Goal: Transaction & Acquisition: Obtain resource

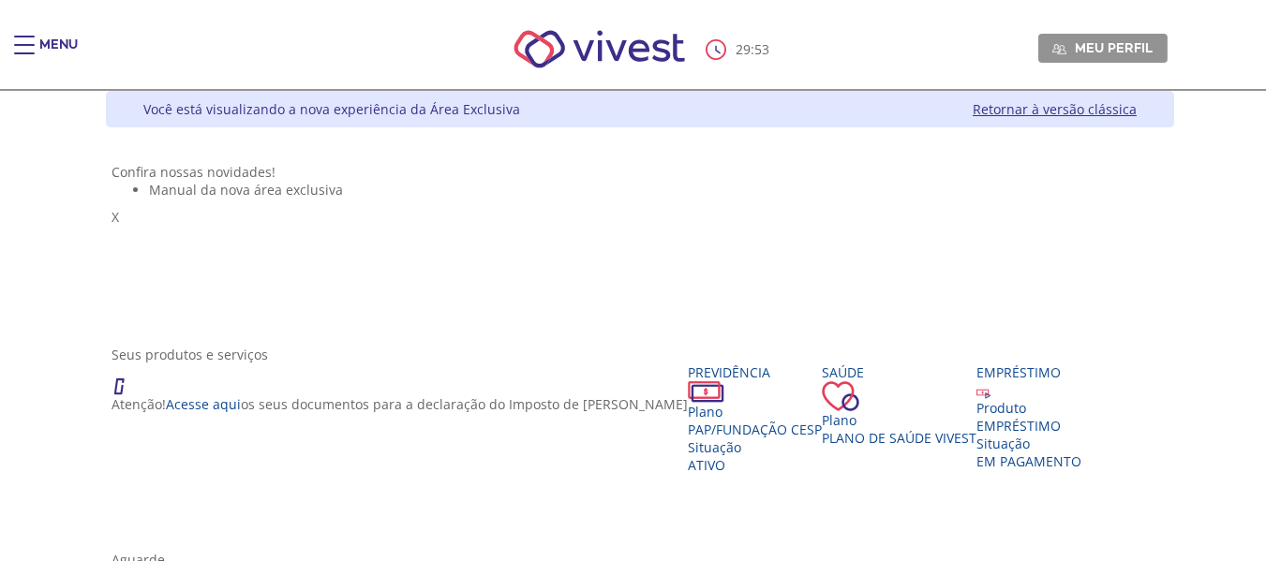
scroll to position [469, 0]
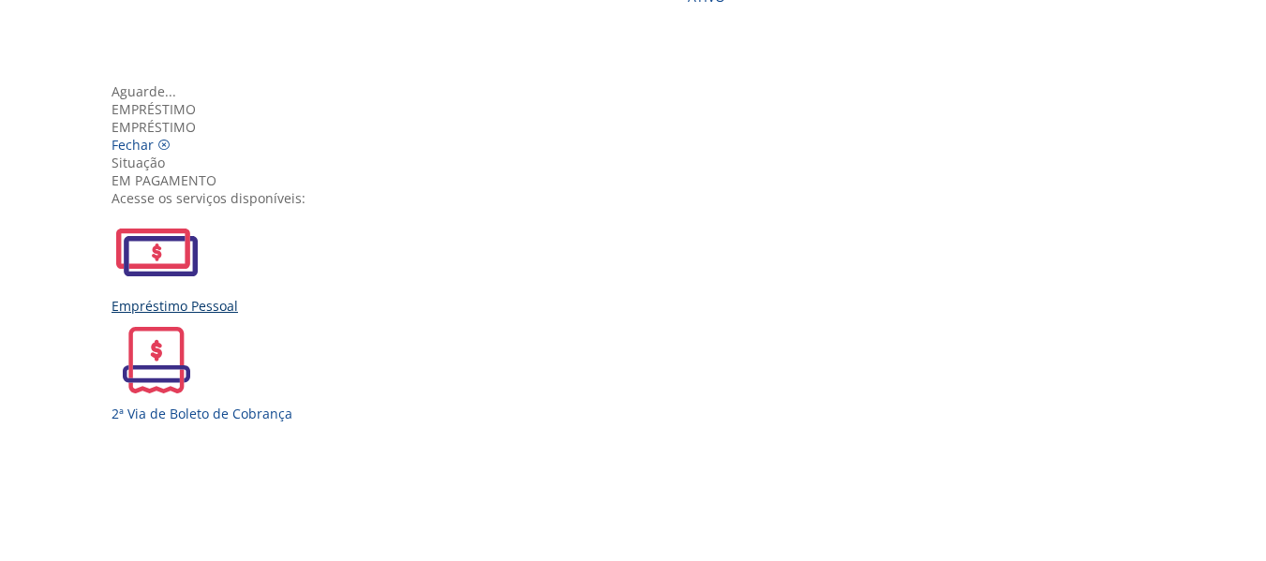
click at [202, 282] on img "Vivest" at bounding box center [157, 252] width 90 height 90
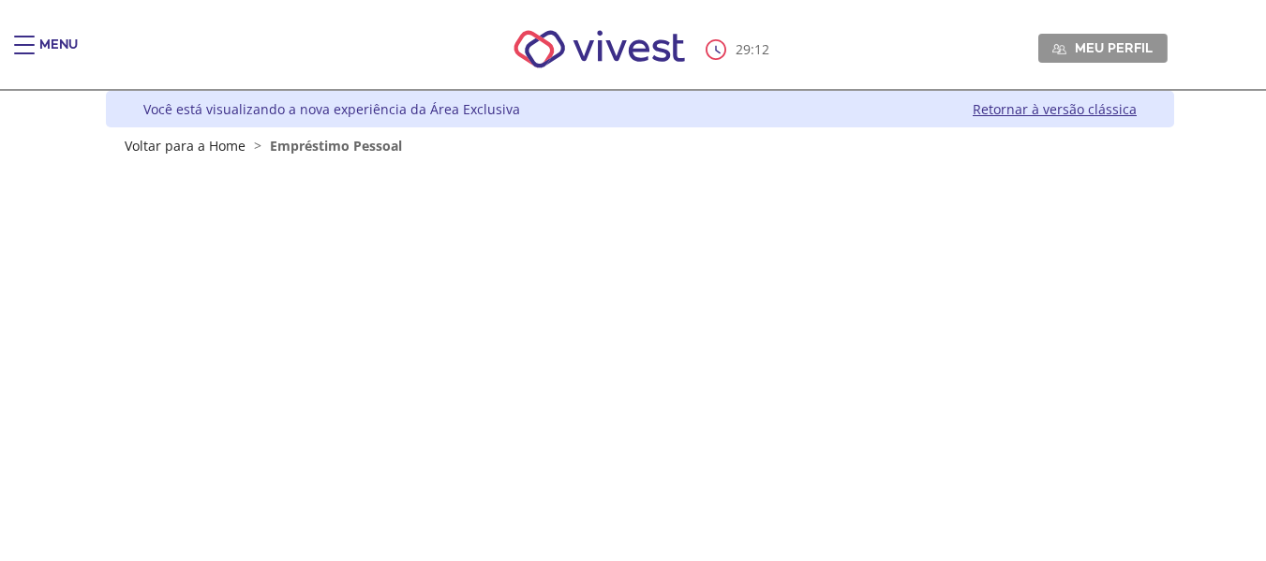
click at [23, 38] on div "Main header" at bounding box center [24, 54] width 21 height 37
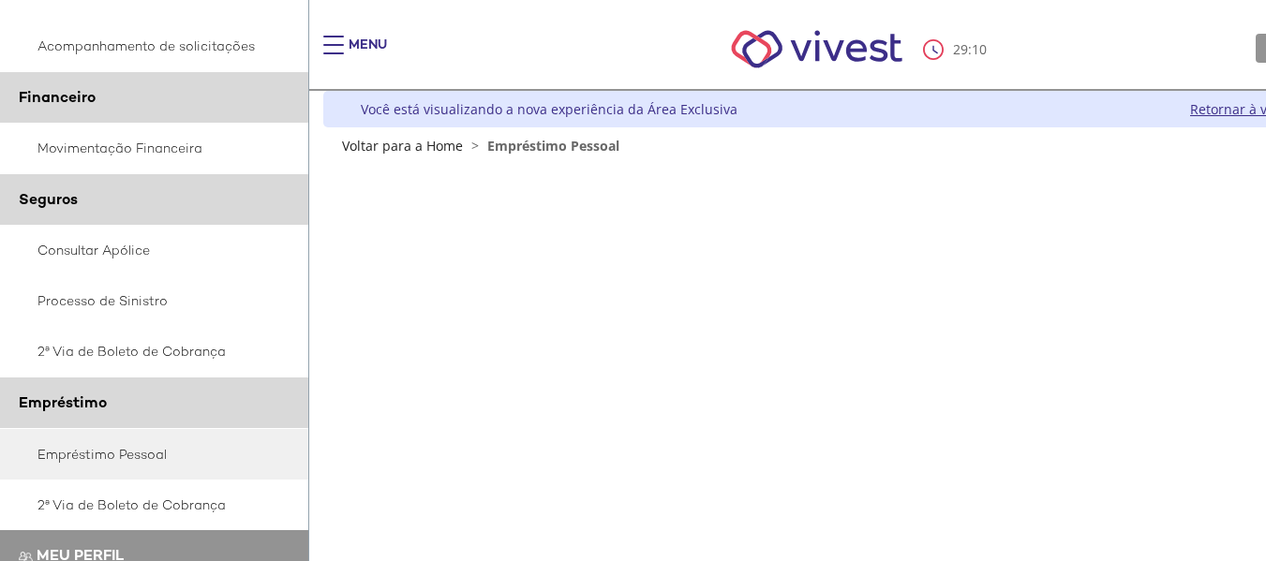
scroll to position [469, 0]
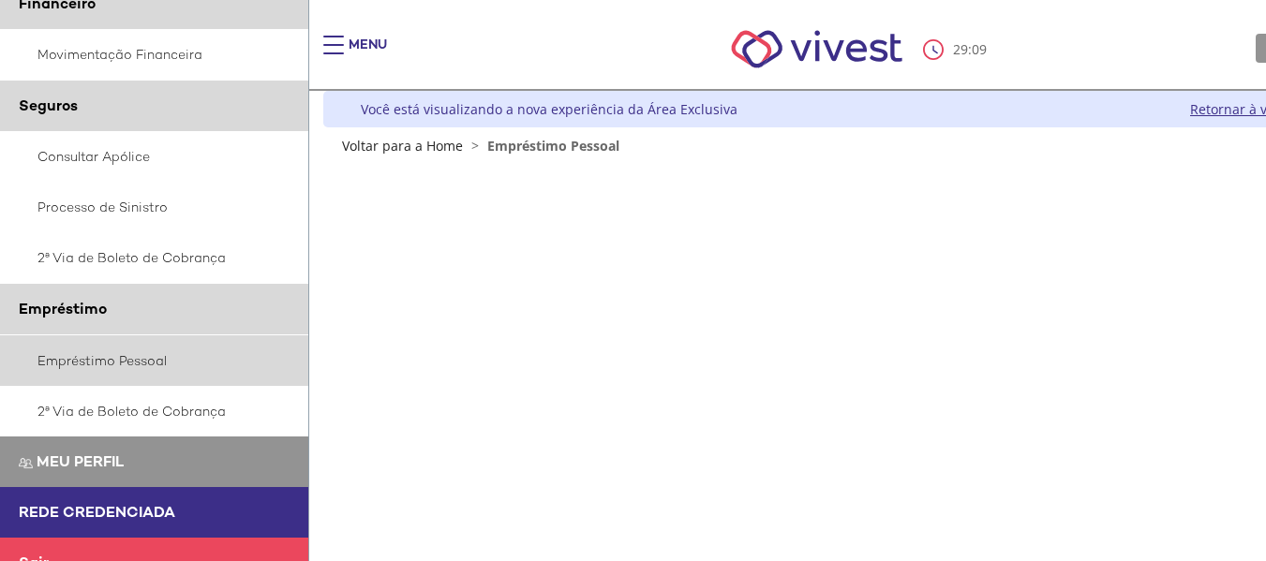
click at [92, 359] on link "Empréstimo Pessoal" at bounding box center [154, 361] width 309 height 51
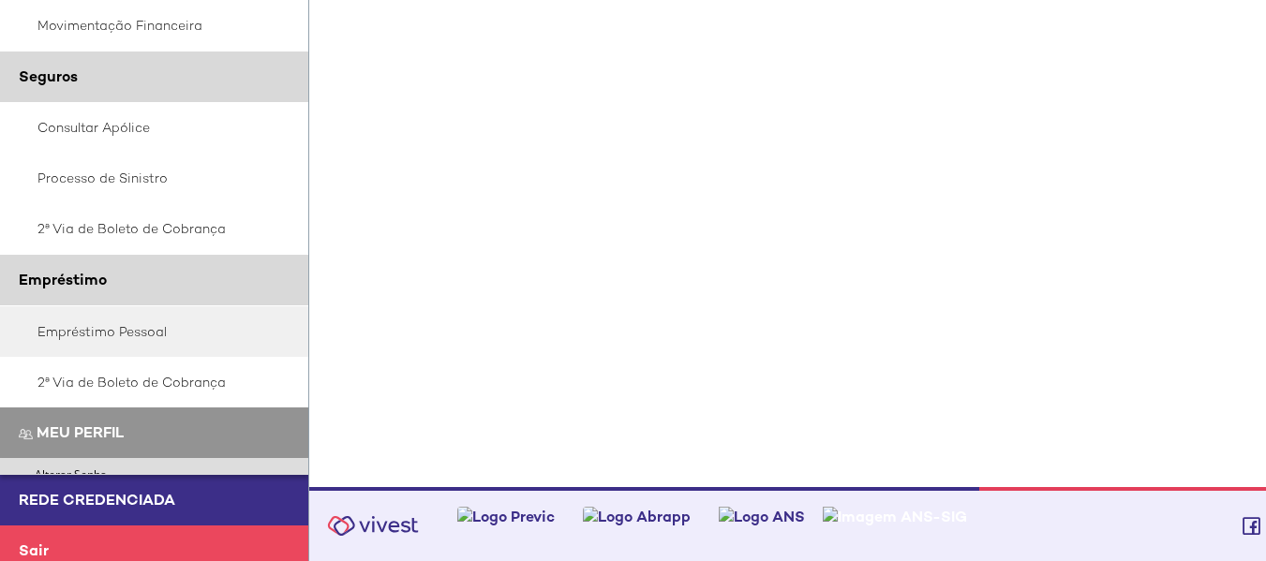
scroll to position [496, 0]
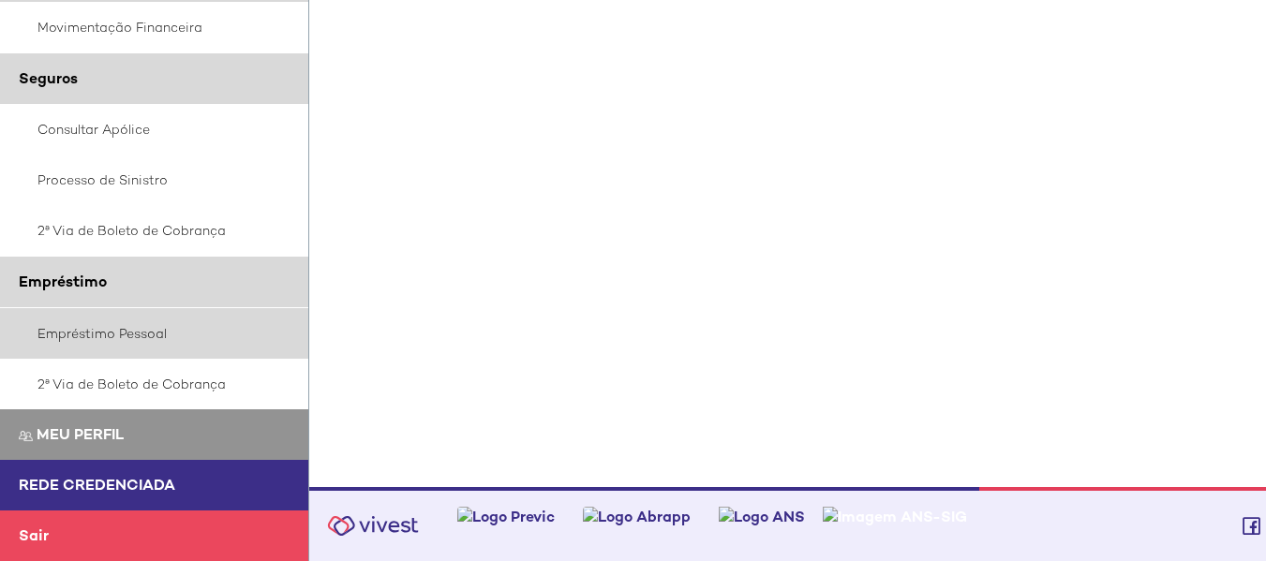
click at [79, 325] on link "Empréstimo Pessoal" at bounding box center [154, 333] width 309 height 51
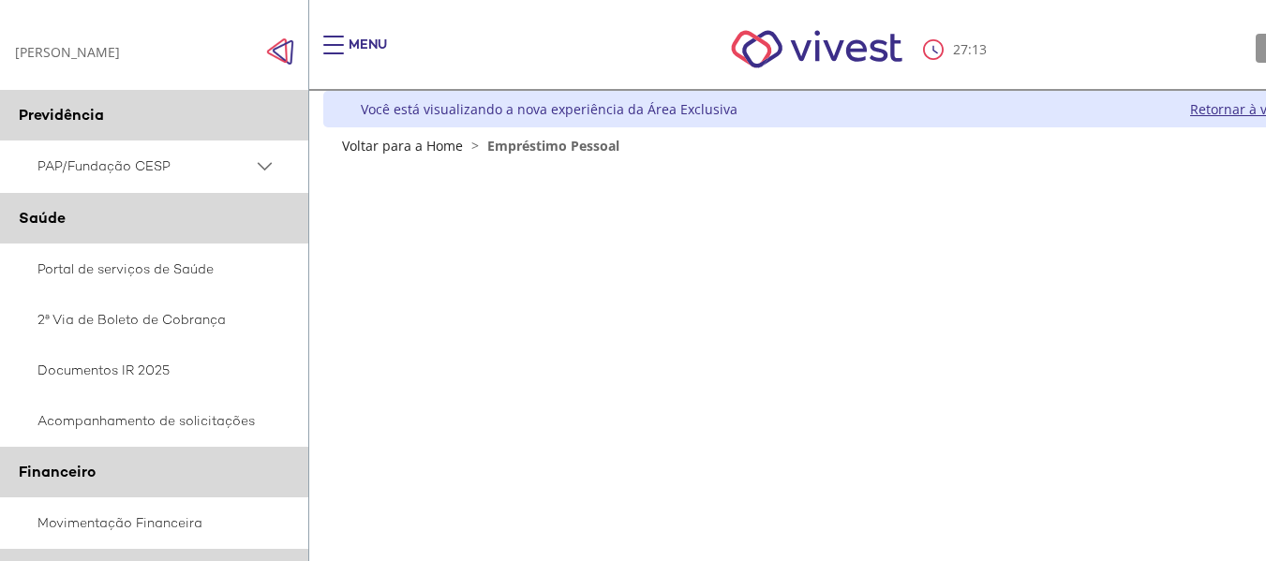
click at [331, 41] on div "Main header" at bounding box center [333, 54] width 21 height 37
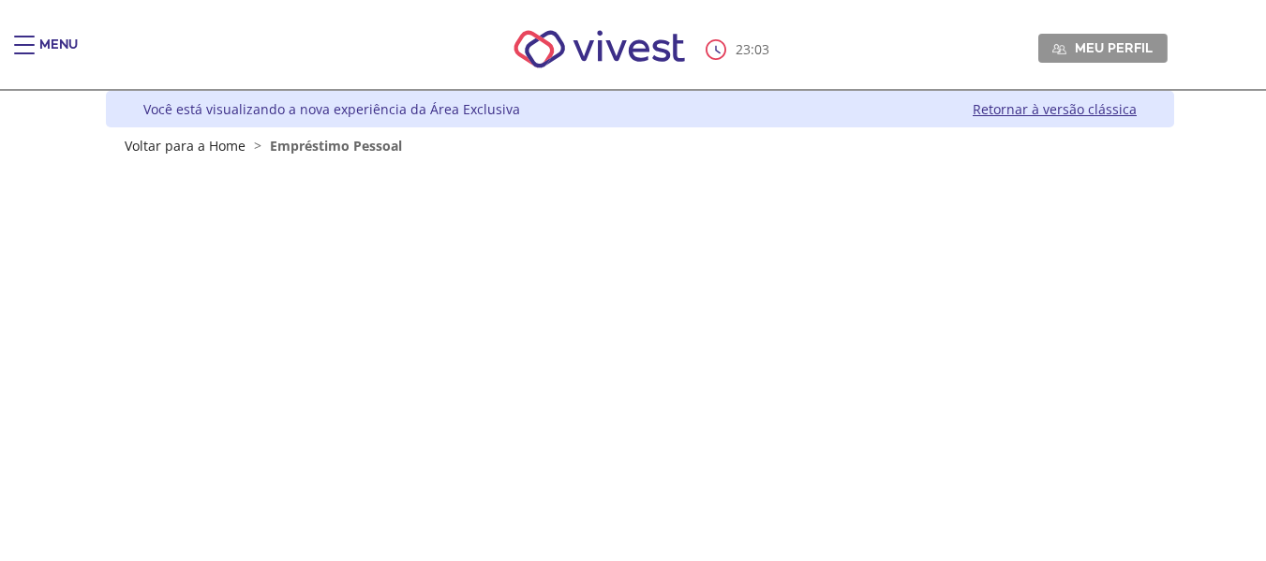
click at [14, 35] on nav "23 : 03 Meu perfil Alterar Senha Sair" at bounding box center [633, 50] width 1266 height 82
click at [20, 44] on span "Main header" at bounding box center [24, 45] width 21 height 2
